Goal: Task Accomplishment & Management: Use online tool/utility

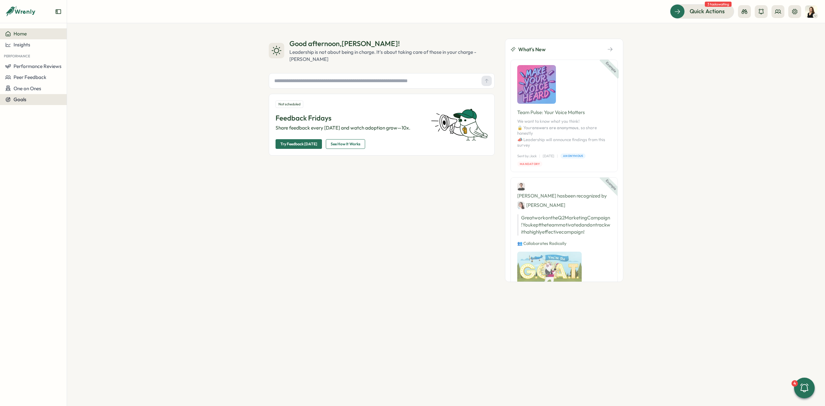
click at [17, 96] on span "Goals" at bounding box center [20, 99] width 13 height 6
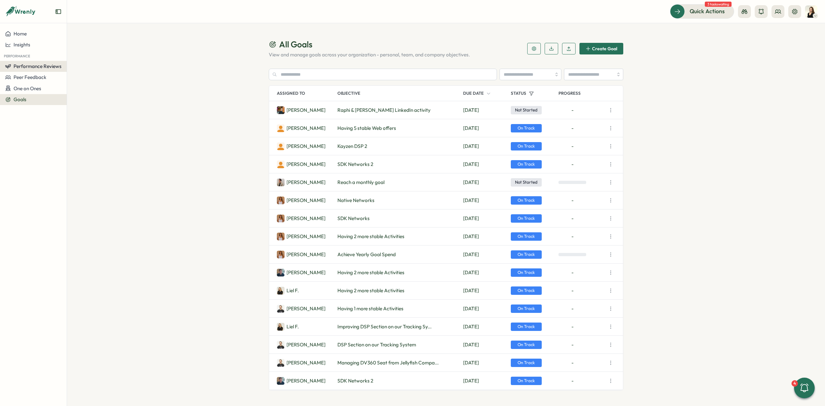
click at [35, 67] on span "Performance Reviews" at bounding box center [38, 66] width 48 height 6
click at [28, 47] on span "Insights" at bounding box center [22, 45] width 17 height 6
click at [68, 43] on div "Performance Review" at bounding box center [91, 45] width 51 height 12
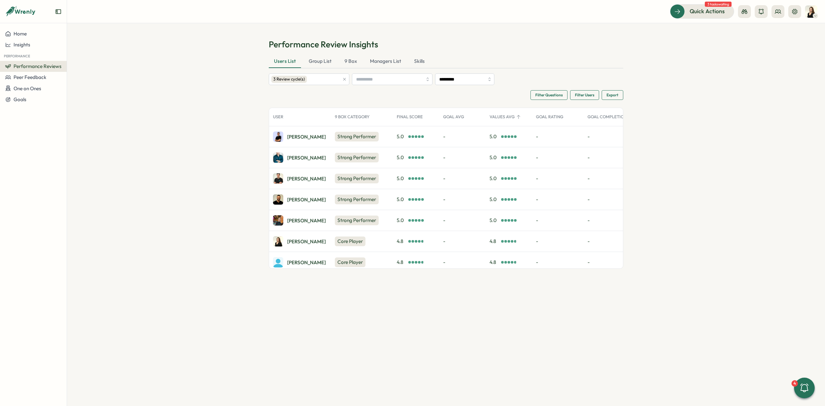
click at [611, 94] on span "Export" at bounding box center [612, 95] width 12 height 9
click at [585, 100] on div "Export All Data" at bounding box center [576, 100] width 34 height 5
click at [614, 95] on span "Export" at bounding box center [612, 95] width 12 height 9
click at [577, 102] on div "Export All Data" at bounding box center [576, 100] width 34 height 5
click at [617, 95] on span "Export" at bounding box center [612, 95] width 12 height 9
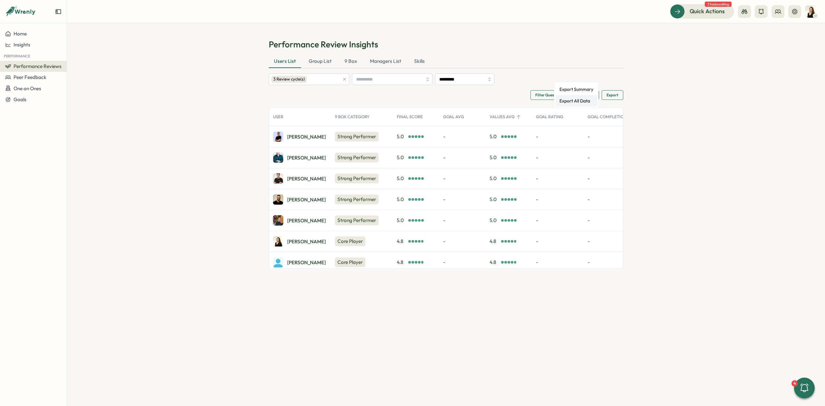
click at [588, 103] on div "Export All Data" at bounding box center [576, 100] width 34 height 5
click at [659, 201] on section "Performance Review Insights Users List Group List 9 Box Managers List Skills 3 …" at bounding box center [446, 214] width 758 height 383
click at [610, 91] on button "Export" at bounding box center [612, 95] width 22 height 10
click at [586, 88] on div "Export Summary" at bounding box center [576, 89] width 34 height 5
click at [36, 45] on div "Insights" at bounding box center [33, 45] width 56 height 6
